Goal: Task Accomplishment & Management: Complete application form

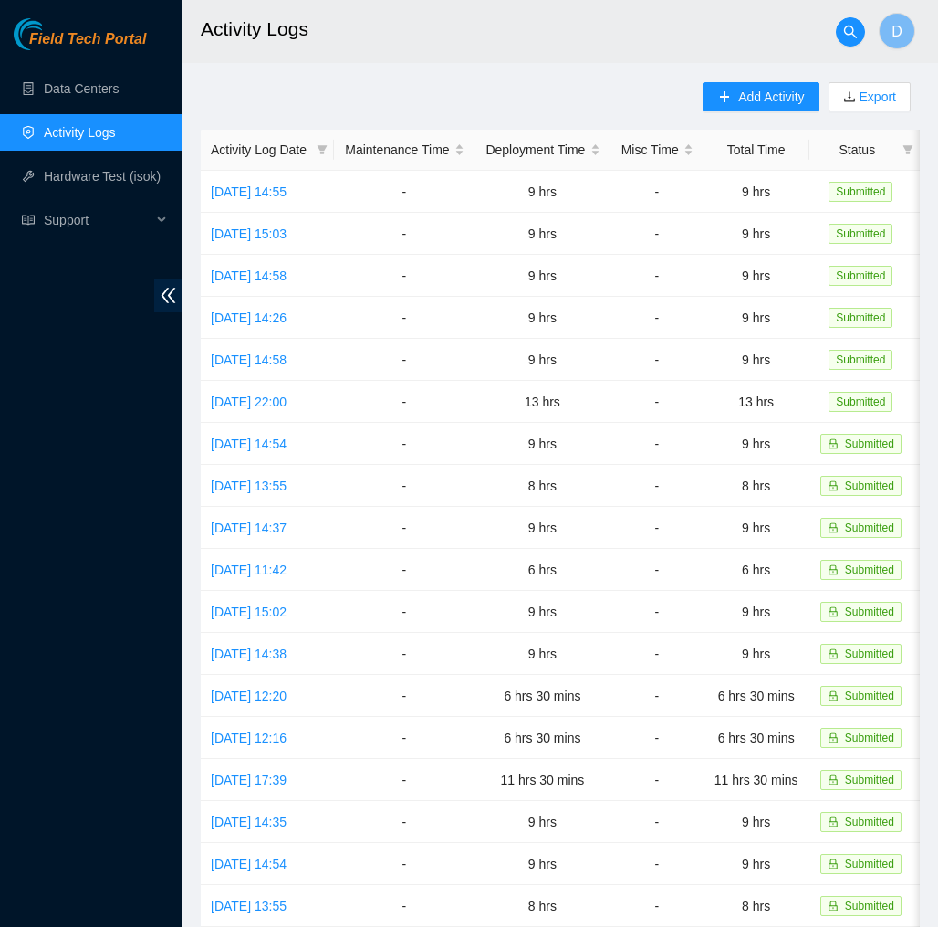
click at [114, 53] on link "Field Tech Portal" at bounding box center [80, 45] width 132 height 24
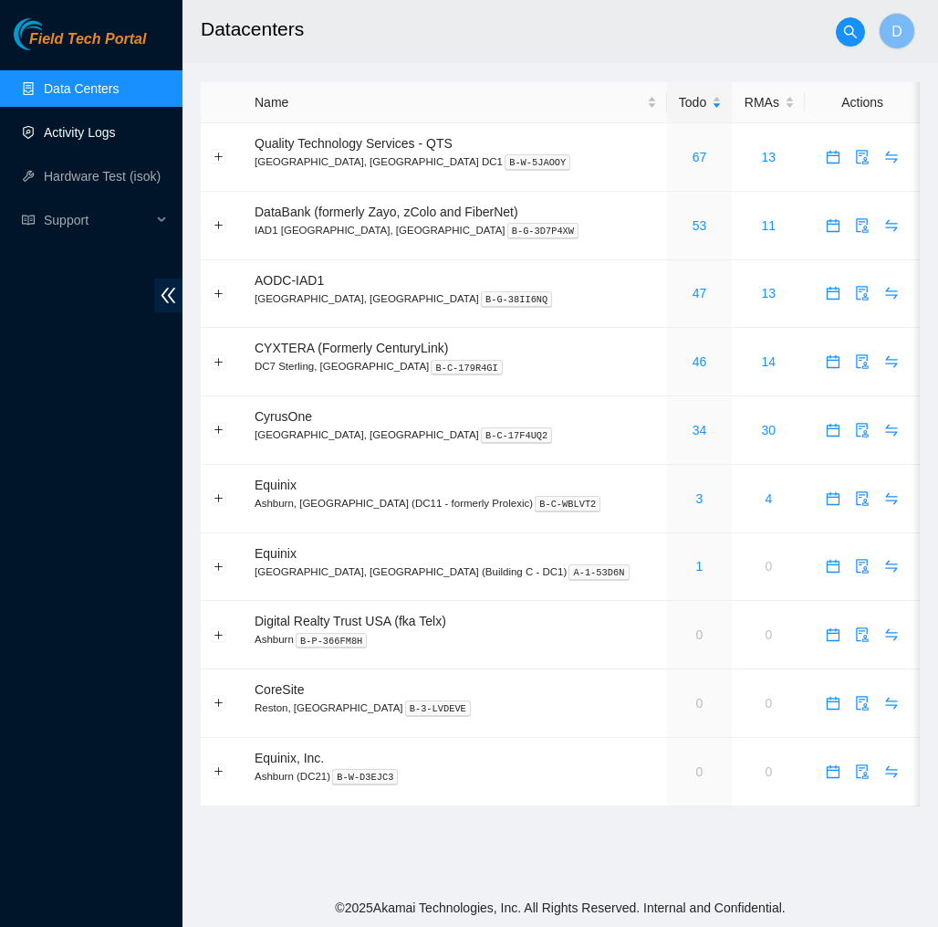
click at [89, 139] on link "Activity Logs" at bounding box center [80, 132] width 72 height 15
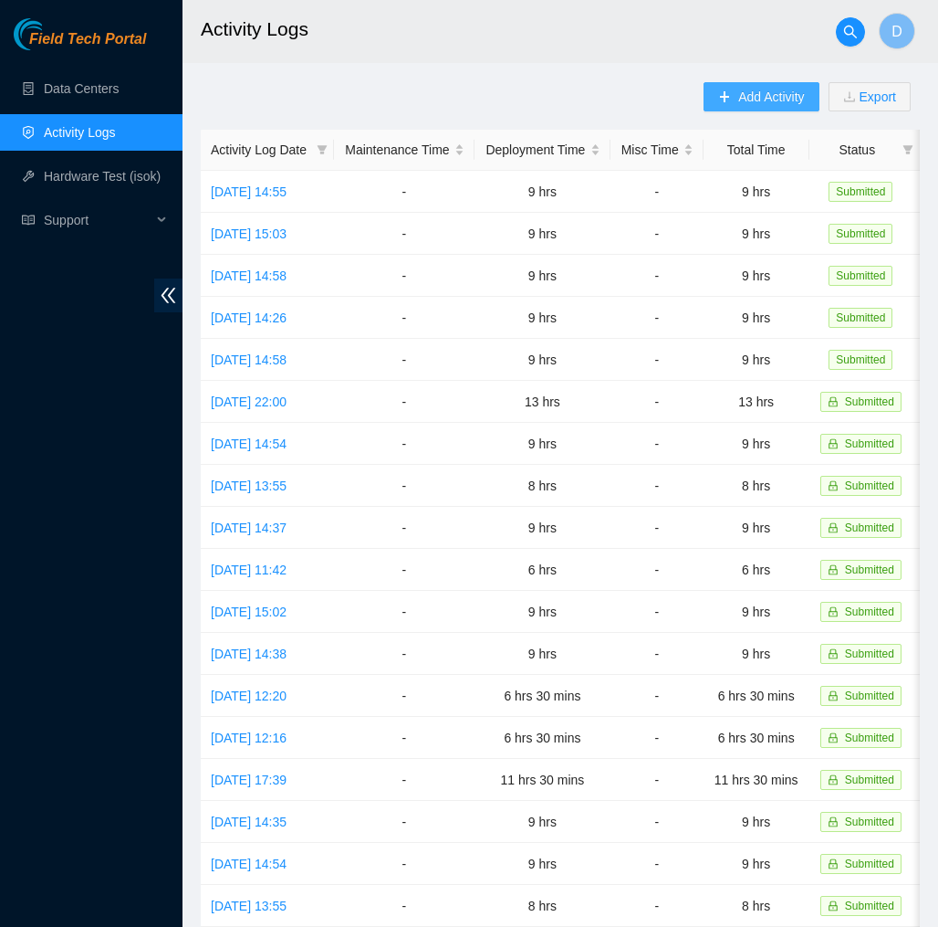
click at [739, 100] on span "Add Activity" at bounding box center [772, 97] width 66 height 20
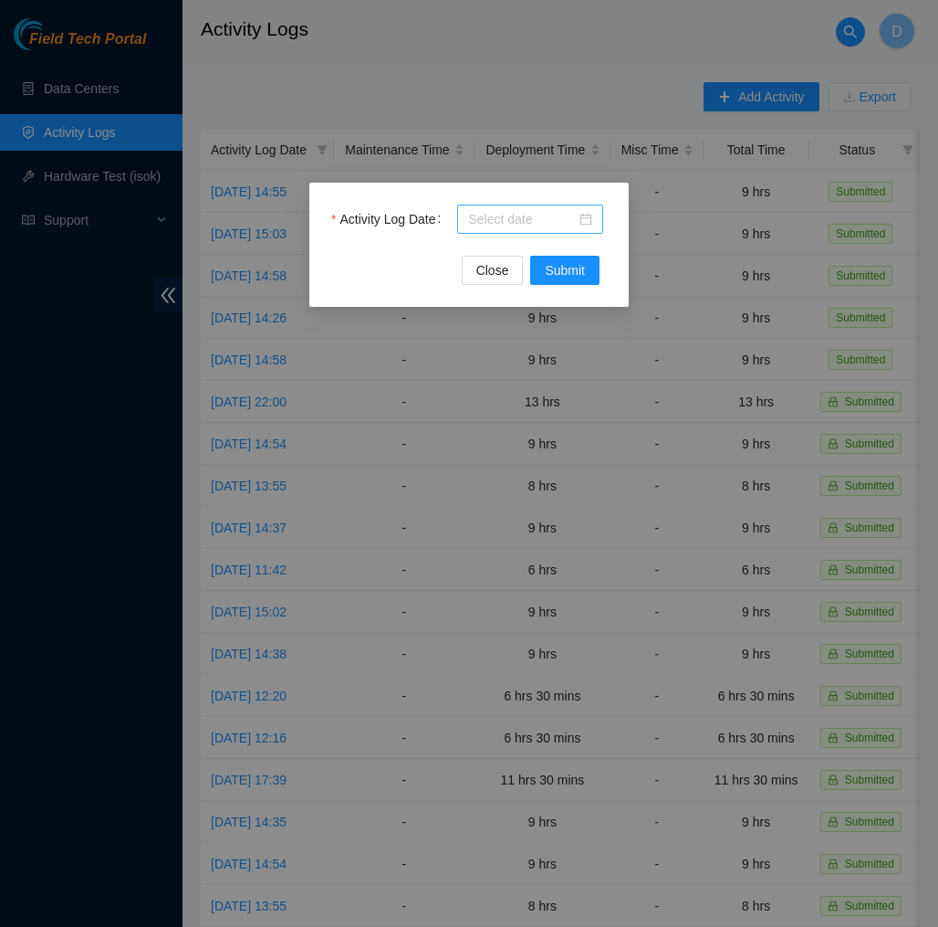
click at [582, 205] on div at bounding box center [530, 218] width 146 height 29
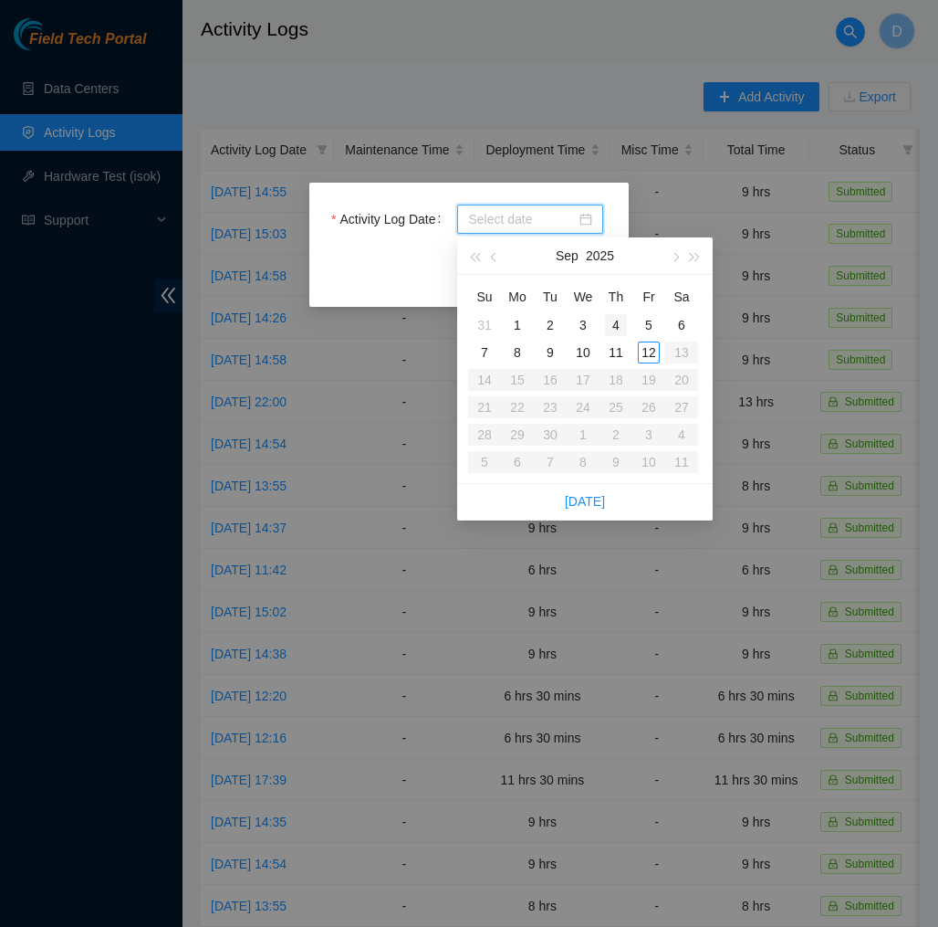
type input "2025-09-04"
type input "2025-09-05"
type input "2025-09-12"
click at [651, 351] on div "12" at bounding box center [649, 352] width 22 height 22
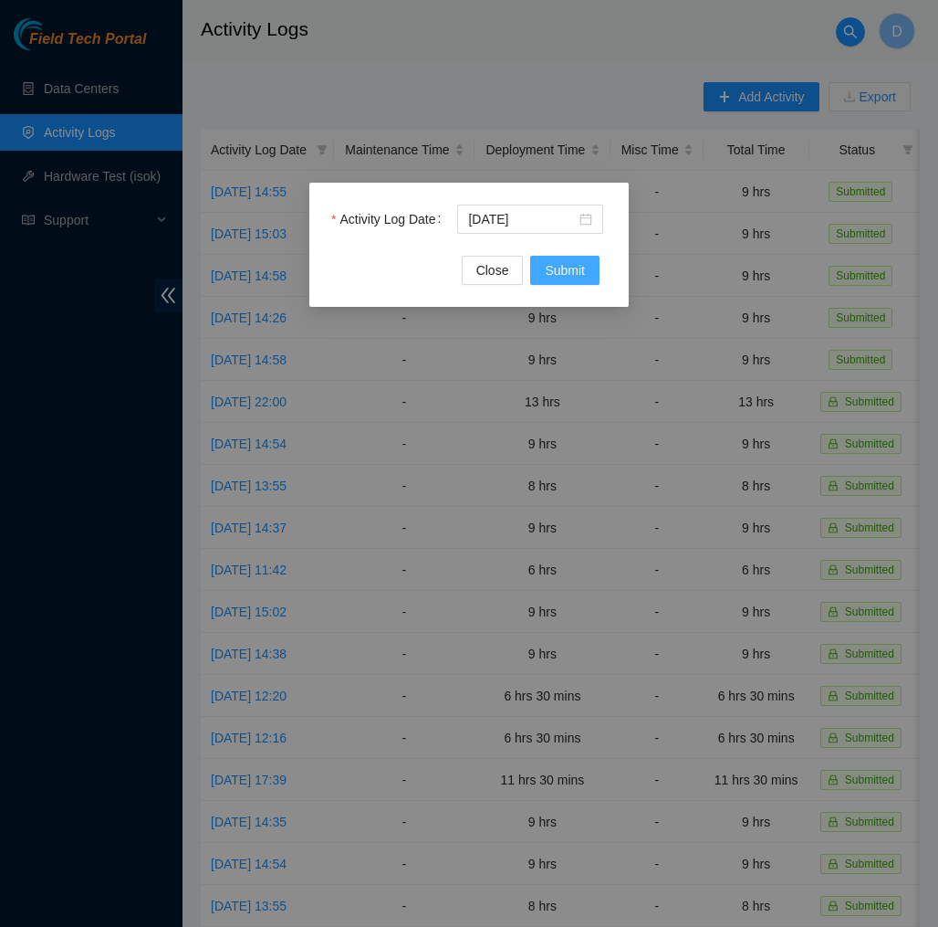
click at [571, 269] on span "Submit" at bounding box center [565, 270] width 40 height 20
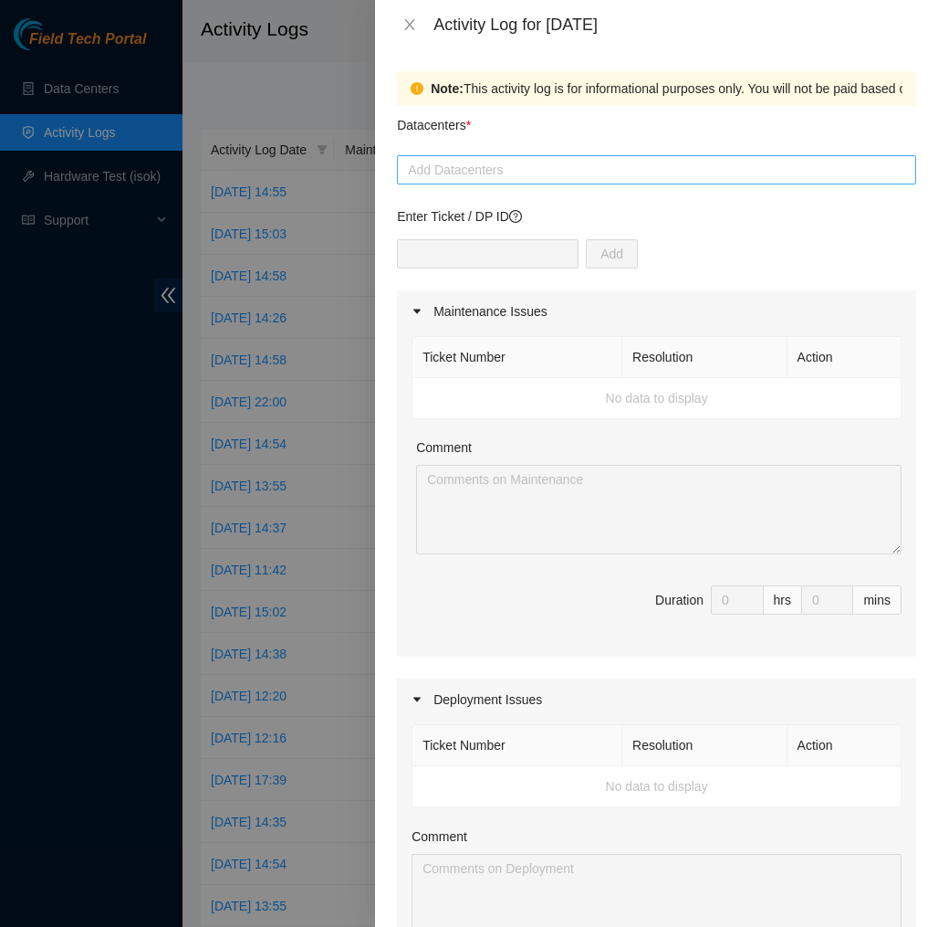
click at [592, 179] on div at bounding box center [657, 170] width 510 height 22
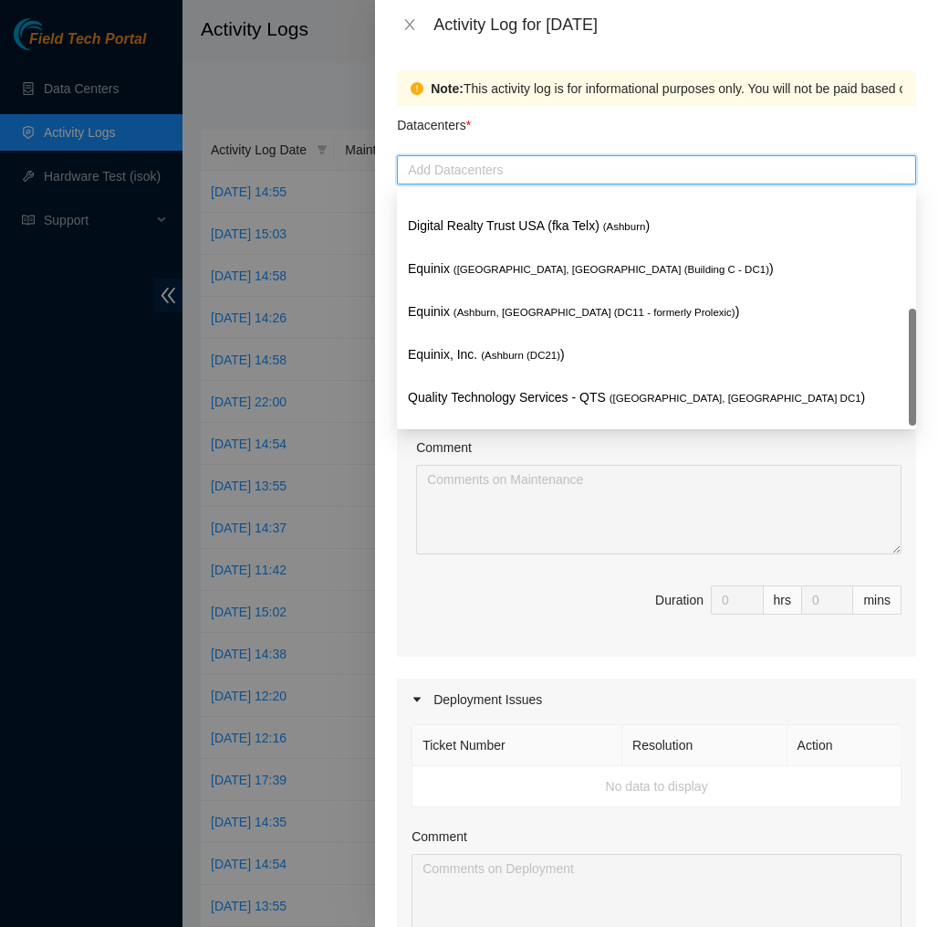
scroll to position [195, 0]
click at [564, 398] on p "Quality Technology Services - QTS ( Ashburn, VA DC1 )" at bounding box center [657, 397] width 498 height 21
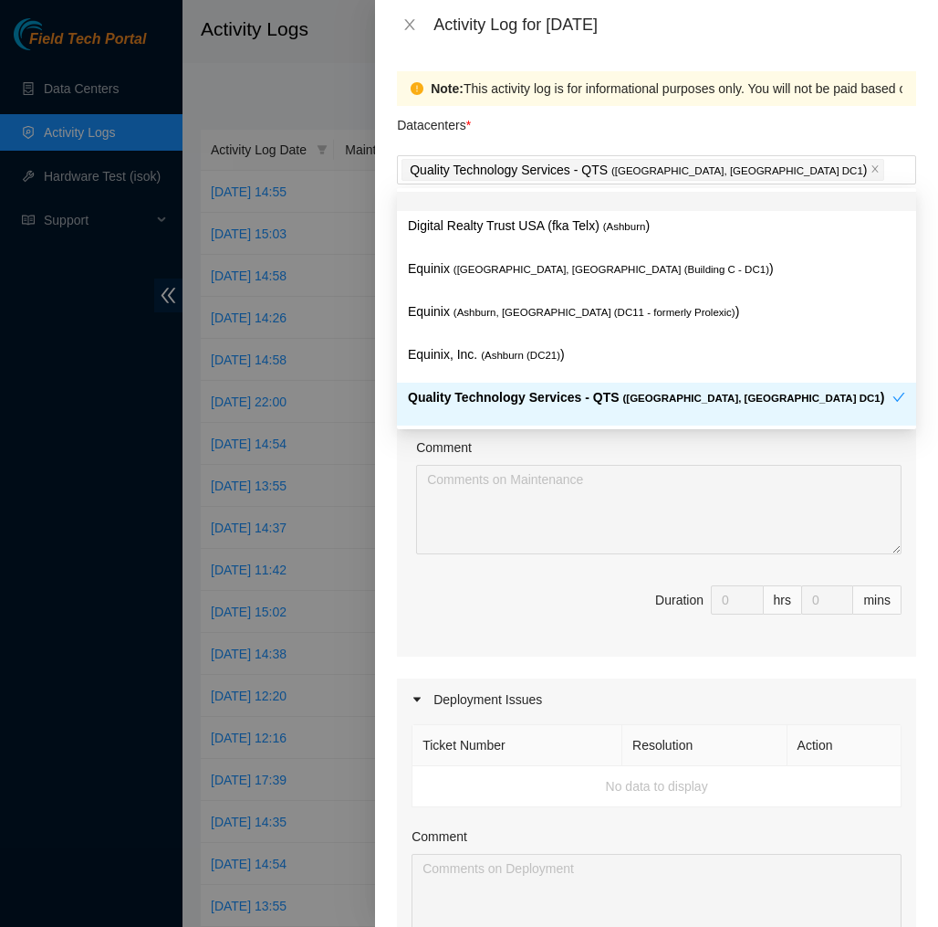
click at [666, 124] on div "Datacenters *" at bounding box center [656, 130] width 519 height 49
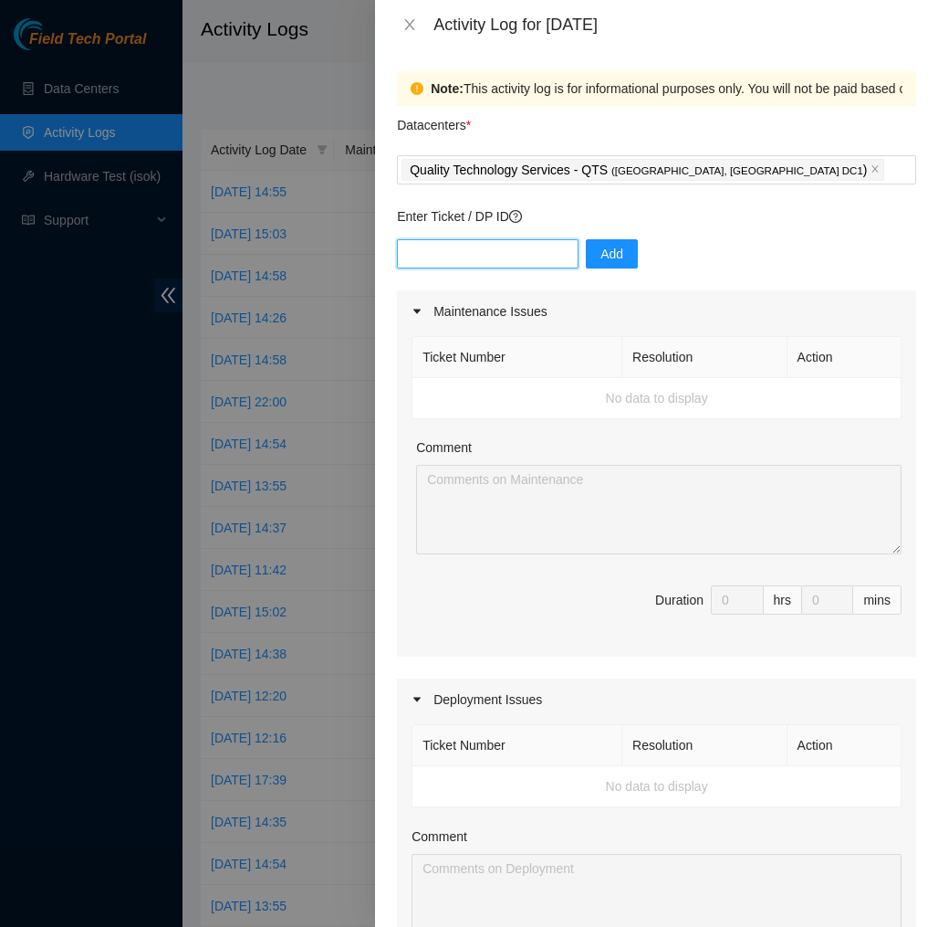
click at [530, 247] on input "text" at bounding box center [488, 253] width 182 height 29
type input "d"
type input "DP83139"
click at [611, 267] on button "Add" at bounding box center [612, 253] width 52 height 29
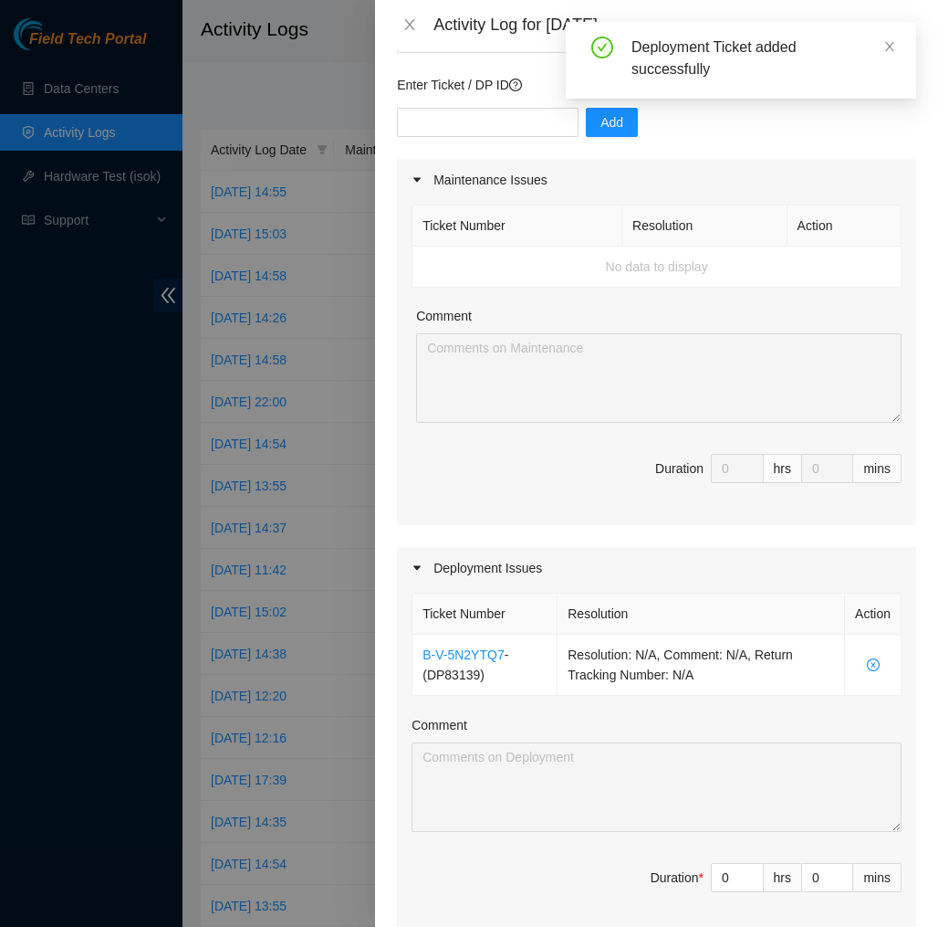
scroll to position [179, 0]
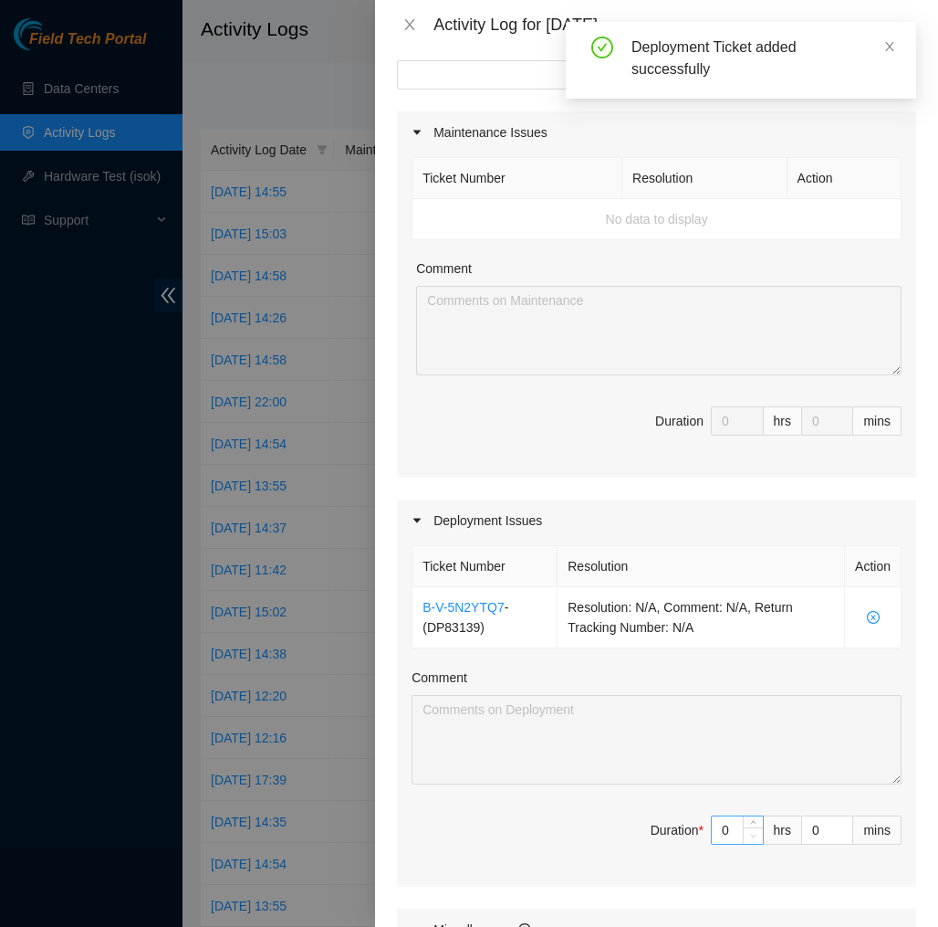
click at [749, 828] on span "Decrease Value" at bounding box center [753, 835] width 20 height 16
type input "1"
click at [754, 820] on span "up" at bounding box center [754, 825] width 11 height 11
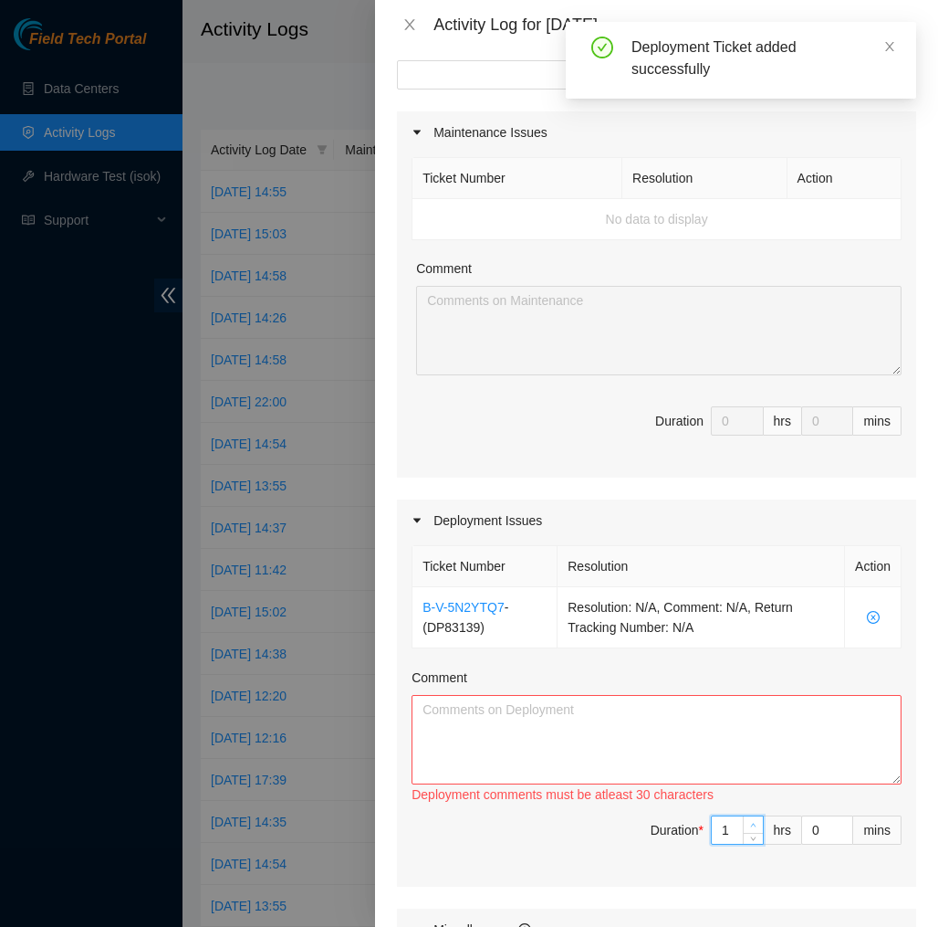
type input "2"
click at [754, 820] on span "up" at bounding box center [754, 825] width 11 height 11
type input "3"
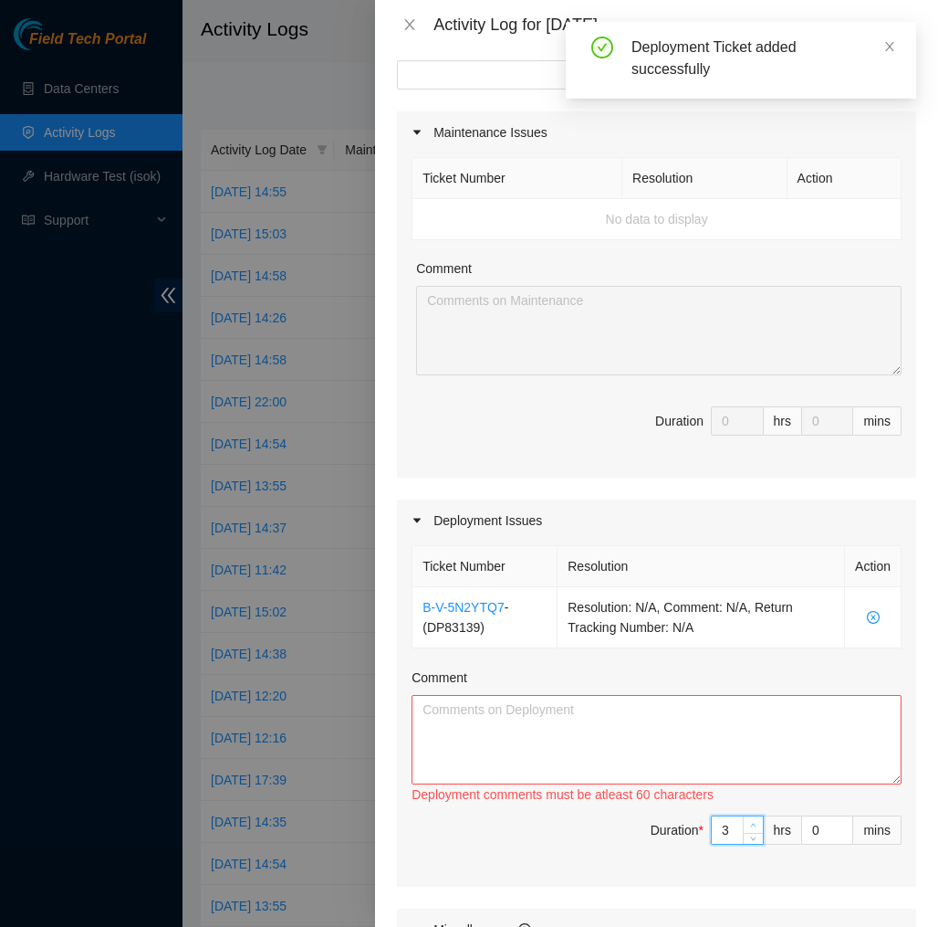
click at [754, 820] on span "up" at bounding box center [754, 825] width 11 height 11
type input "4"
click at [754, 820] on span "up" at bounding box center [754, 825] width 11 height 11
type input "5"
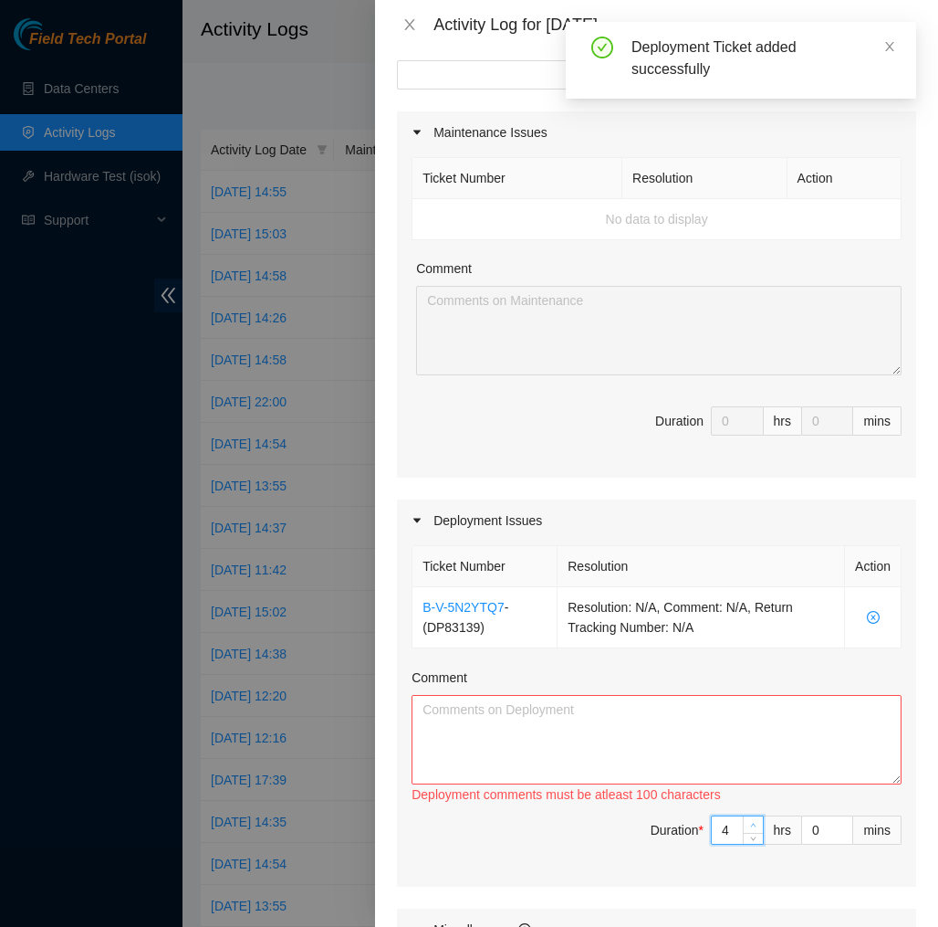
type input "5"
click at [754, 820] on span "up" at bounding box center [754, 825] width 11 height 11
type input "6"
click at [754, 820] on span "up" at bounding box center [754, 825] width 11 height 11
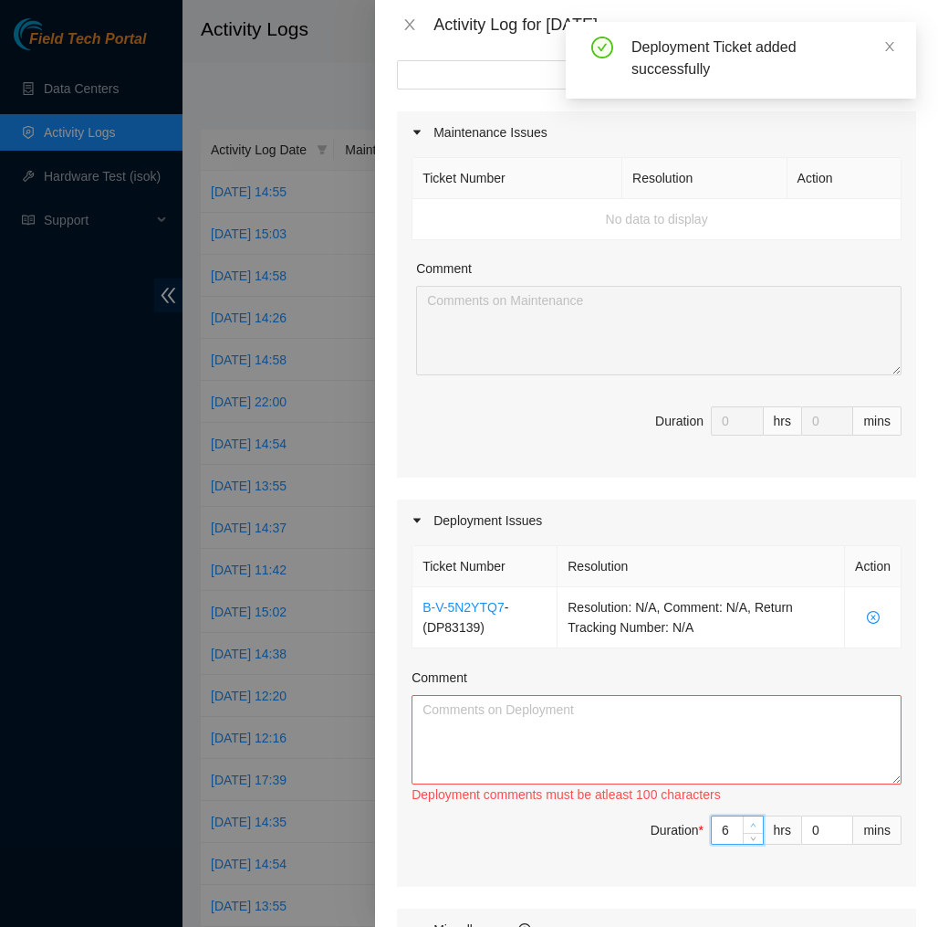
type input "7"
click at [754, 820] on span "up" at bounding box center [754, 825] width 11 height 11
type input "8"
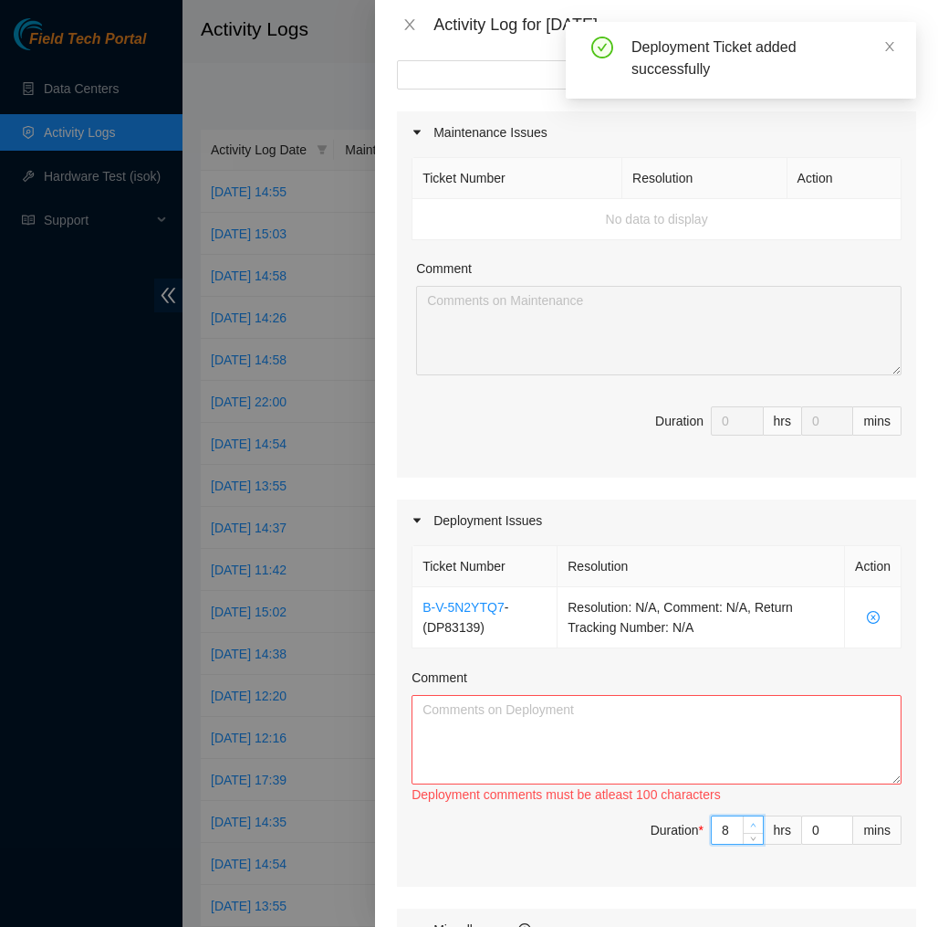
click at [754, 820] on span "up" at bounding box center [754, 825] width 11 height 11
type input "9"
click at [754, 820] on span "up" at bounding box center [754, 825] width 11 height 11
type input "8"
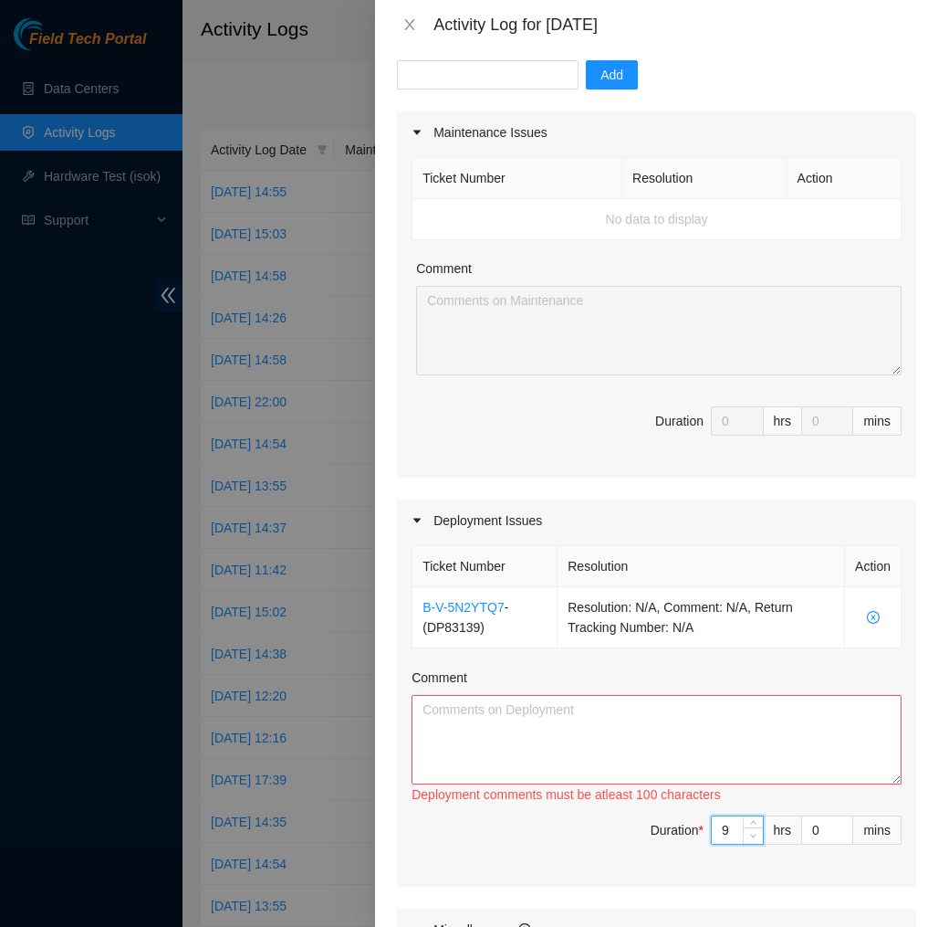
type input "8"
click at [751, 838] on icon "down" at bounding box center [753, 836] width 6 height 6
click at [812, 824] on input "0" at bounding box center [827, 829] width 50 height 27
type input "30"
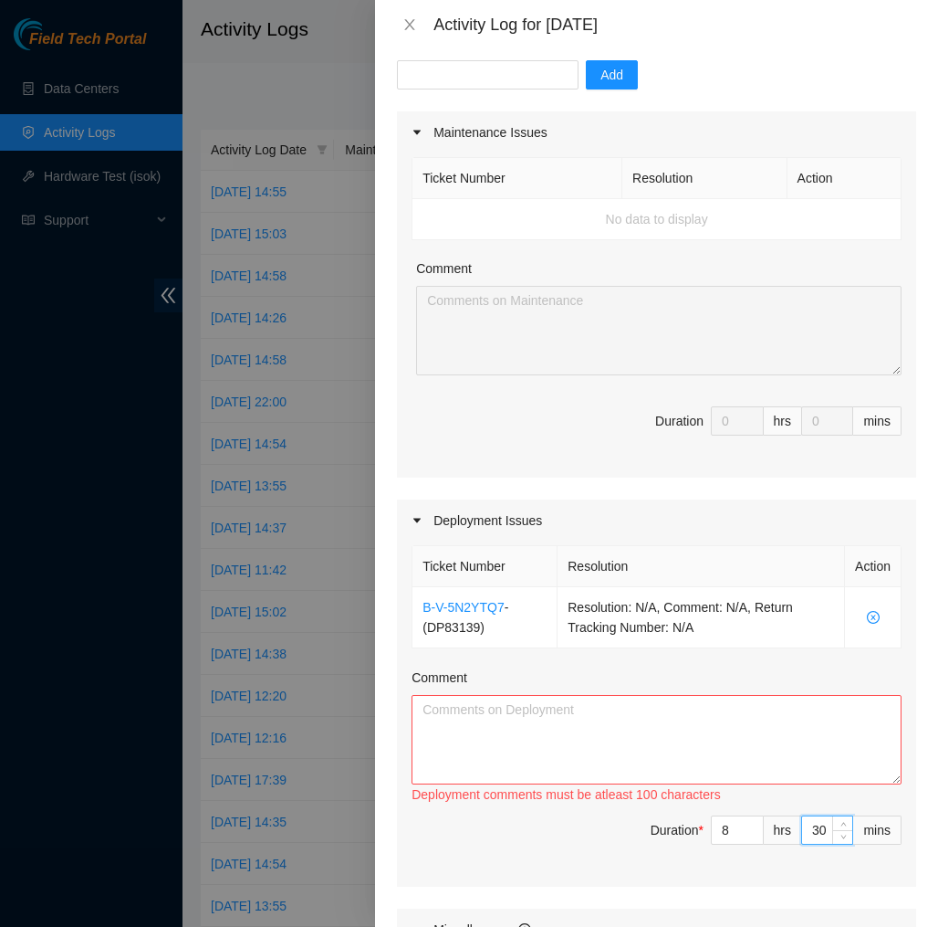
type input "30"
click at [783, 757] on textarea "Comment" at bounding box center [657, 739] width 490 height 89
paste textarea "EOD Report DP83139 Today I cleaned up a bit around my work area and then helped…"
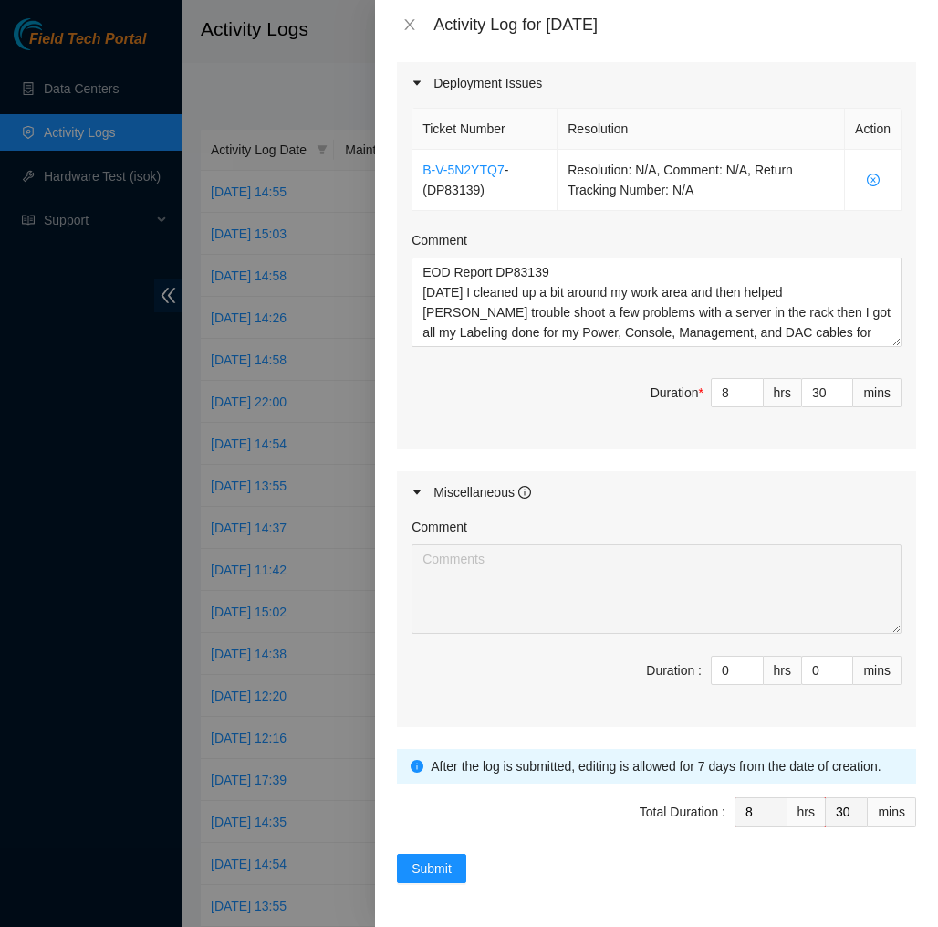
scroll to position [616, 0]
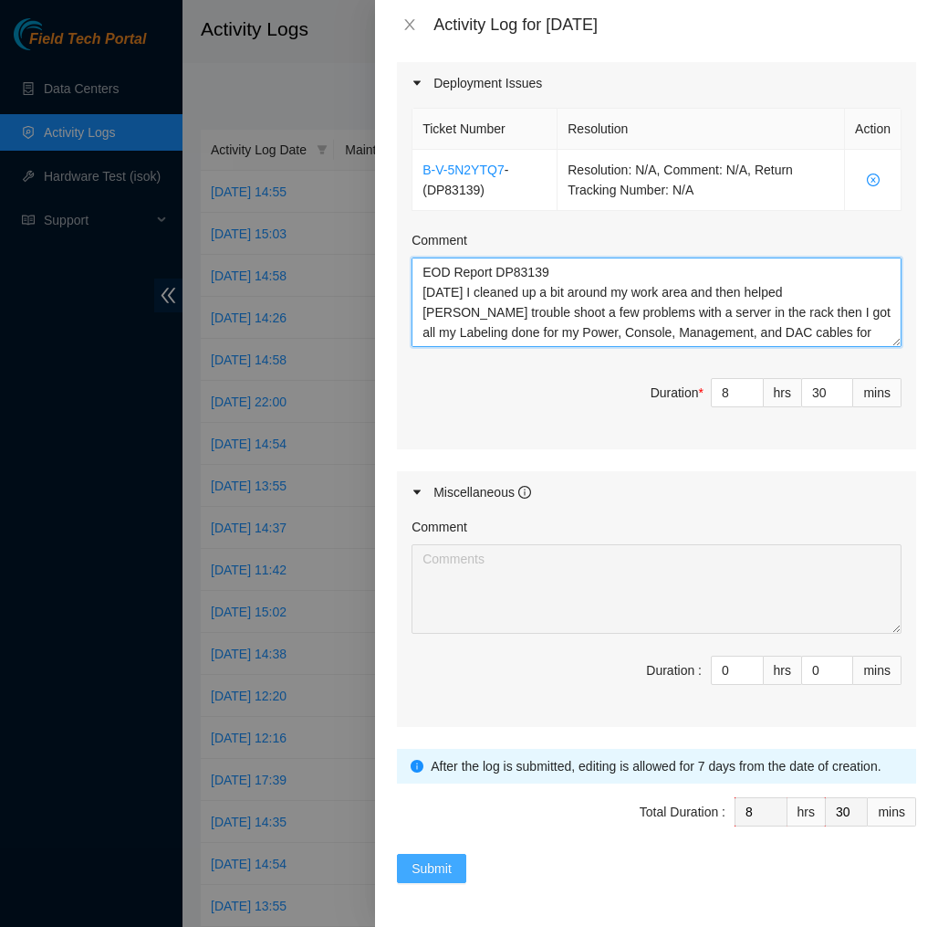
type textarea "EOD Report DP83139 Today I cleaned up a bit around my work area and then helped…"
click at [435, 865] on span "Submit" at bounding box center [432, 868] width 40 height 20
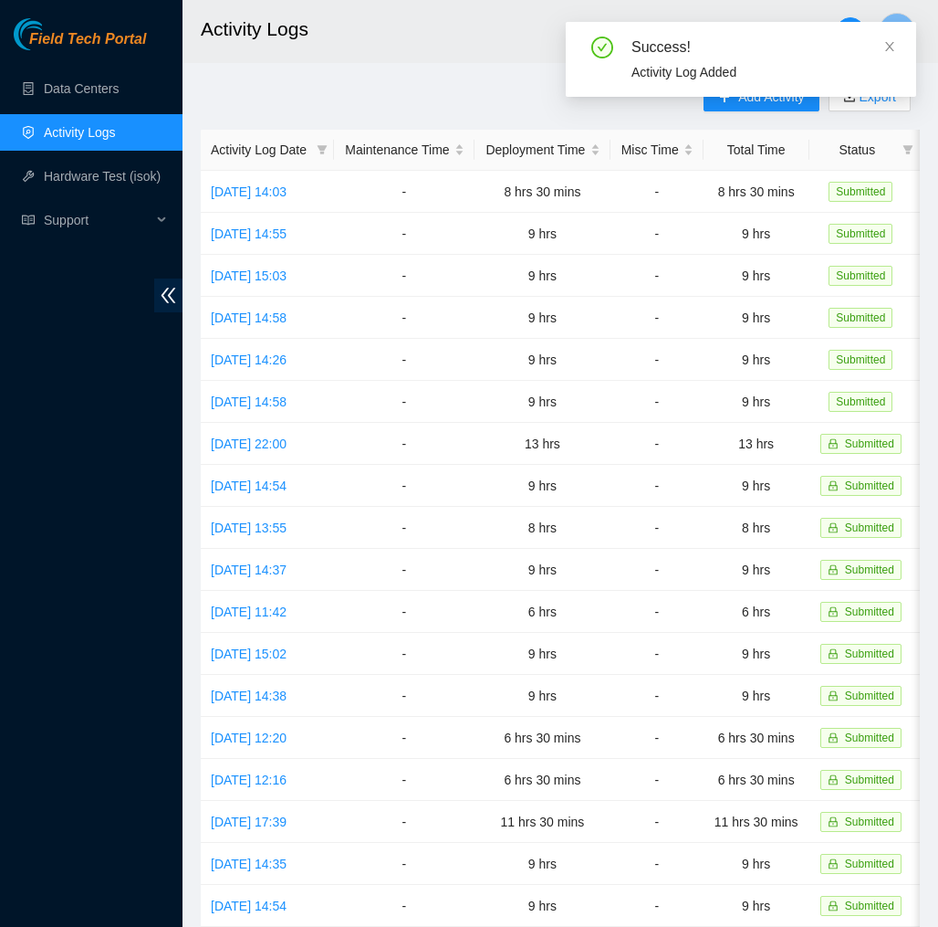
click at [414, 80] on main "Activity Logs D Add Activity Export Activity Log Date Maintenance Time Deployme…" at bounding box center [561, 543] width 756 height 1087
